Goal: Task Accomplishment & Management: Use online tool/utility

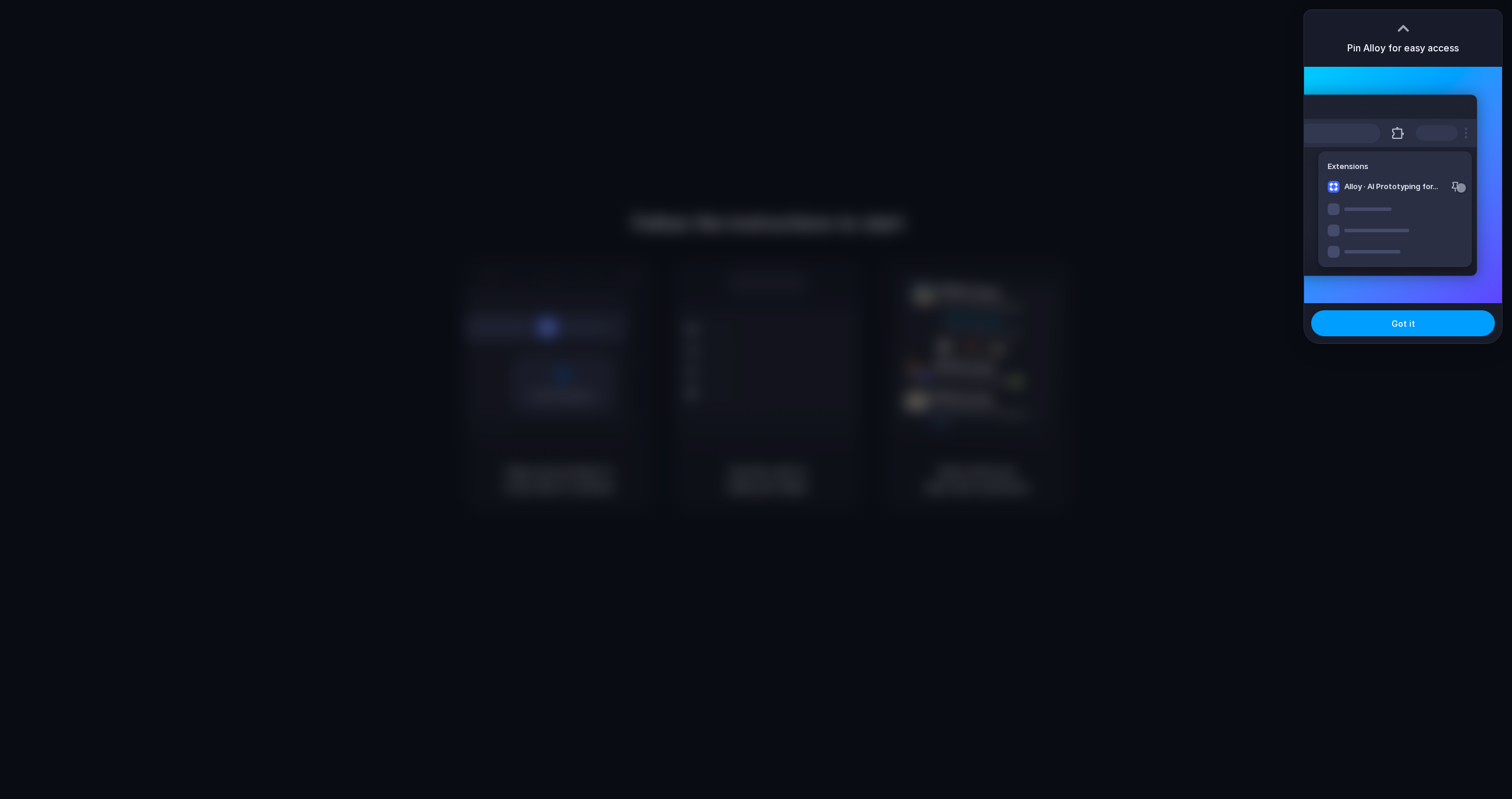
click at [1415, 330] on button "Got it" at bounding box center [1403, 323] width 184 height 26
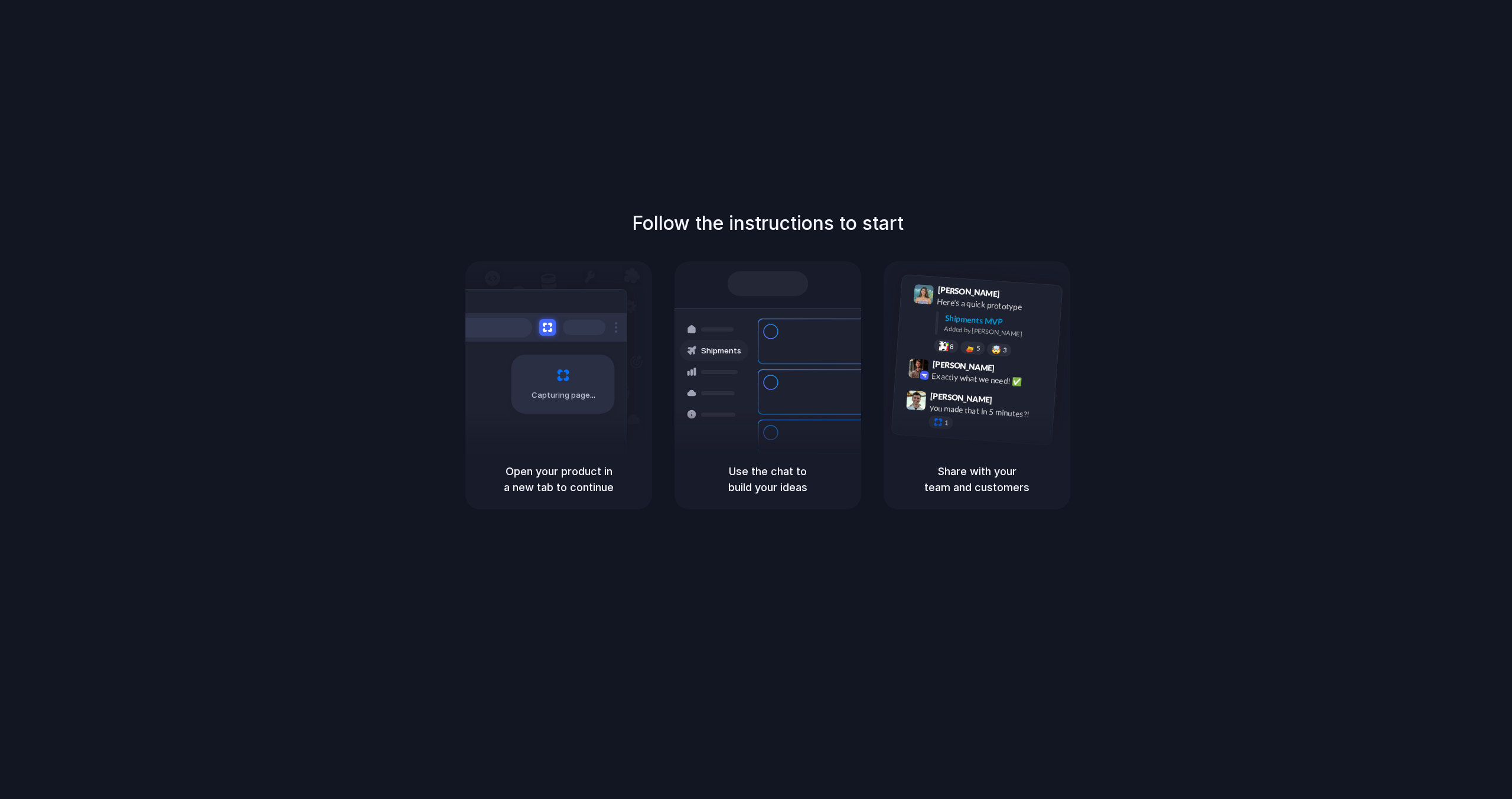
click at [639, 411] on div "Capturing page" at bounding box center [558, 355] width 186 height 188
click at [611, 411] on div "Capturing page" at bounding box center [537, 380] width 178 height 182
